Goal: Task Accomplishment & Management: Manage account settings

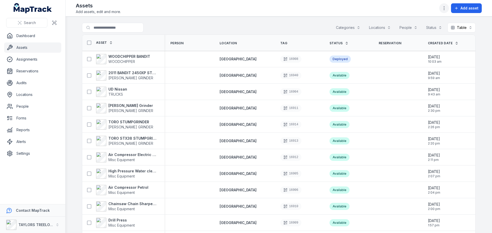
click at [443, 9] on icon "button" at bounding box center [443, 8] width 5 height 5
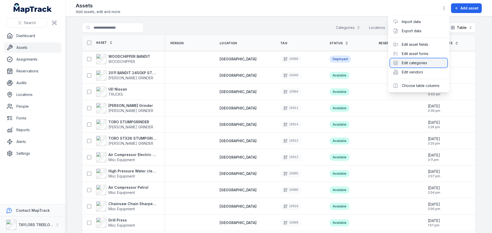
click at [407, 66] on div "Edit categories" at bounding box center [418, 62] width 57 height 9
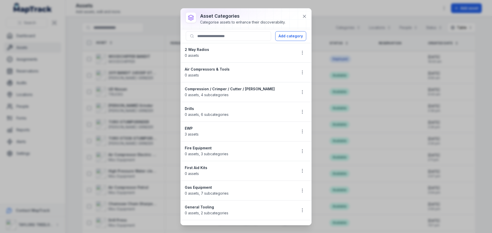
click at [203, 50] on strong "2 Way Radios" at bounding box center [239, 49] width 108 height 5
click at [195, 55] on span "0 assets" at bounding box center [192, 55] width 14 height 4
drag, startPoint x: 195, startPoint y: 45, endPoint x: 269, endPoint y: 49, distance: 73.4
click at [201, 45] on li "2 Way Radios 0 assets" at bounding box center [246, 53] width 131 height 20
click at [300, 52] on icon "button" at bounding box center [302, 52] width 5 height 5
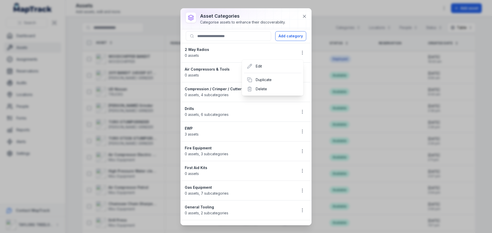
click at [205, 50] on li "2 Way Radios 0 assets" at bounding box center [246, 53] width 131 height 20
drag, startPoint x: 255, startPoint y: 50, endPoint x: 265, endPoint y: 48, distance: 10.8
click at [255, 50] on strong "2 Way Radios" at bounding box center [239, 49] width 108 height 5
click at [304, 17] on icon at bounding box center [304, 16] width 3 height 3
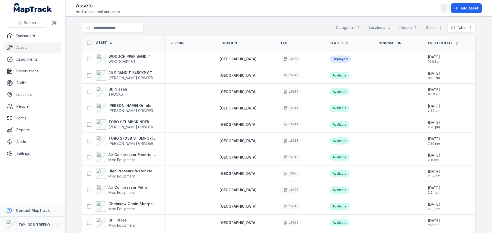
click at [444, 8] on circle "button" at bounding box center [444, 8] width 1 height 1
